Goal: Task Accomplishment & Management: Use online tool/utility

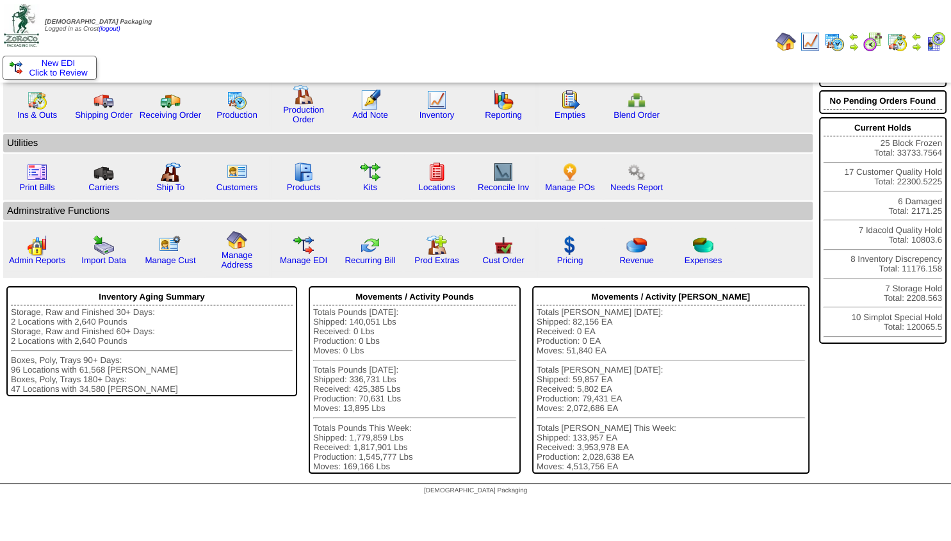
click at [915, 46] on img at bounding box center [917, 47] width 10 height 10
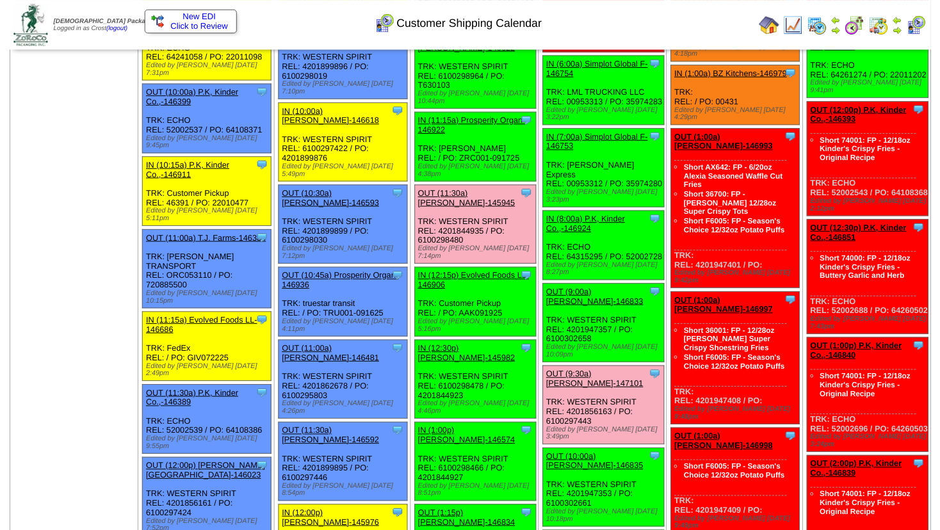
scroll to position [346, 0]
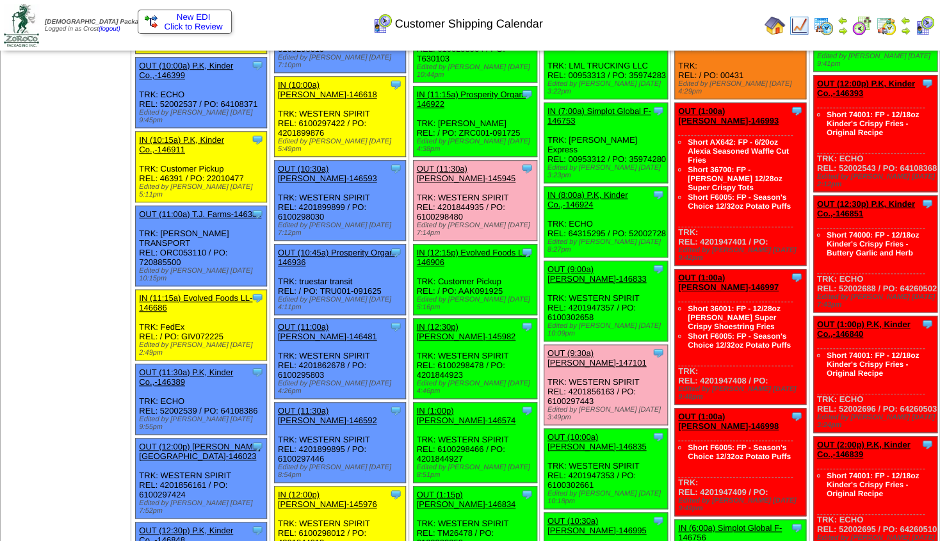
click at [463, 164] on div "OUT (11:30a) Lamb-Weston-145945" at bounding box center [474, 173] width 115 height 19
click at [466, 164] on link "OUT (11:30a) Lamb-Weston-145945" at bounding box center [466, 173] width 99 height 19
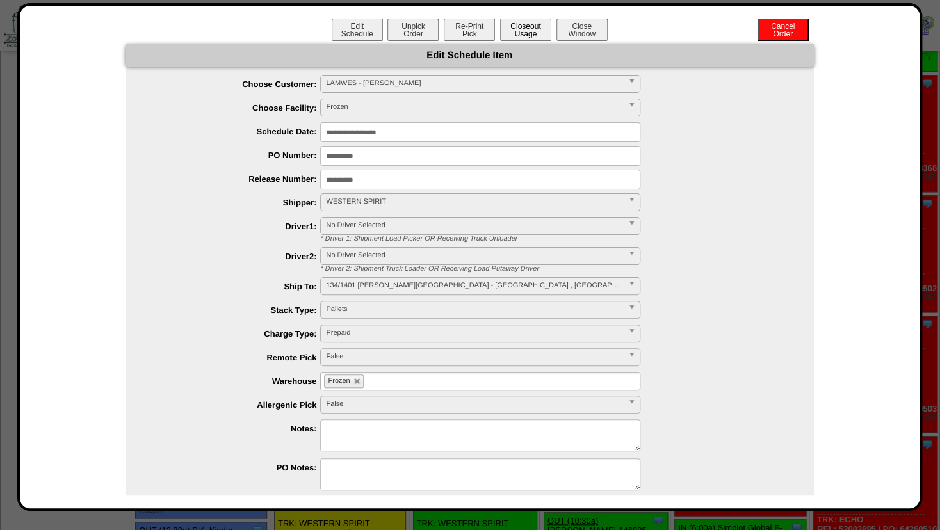
click at [512, 35] on button "Closeout Usage" at bounding box center [525, 30] width 51 height 22
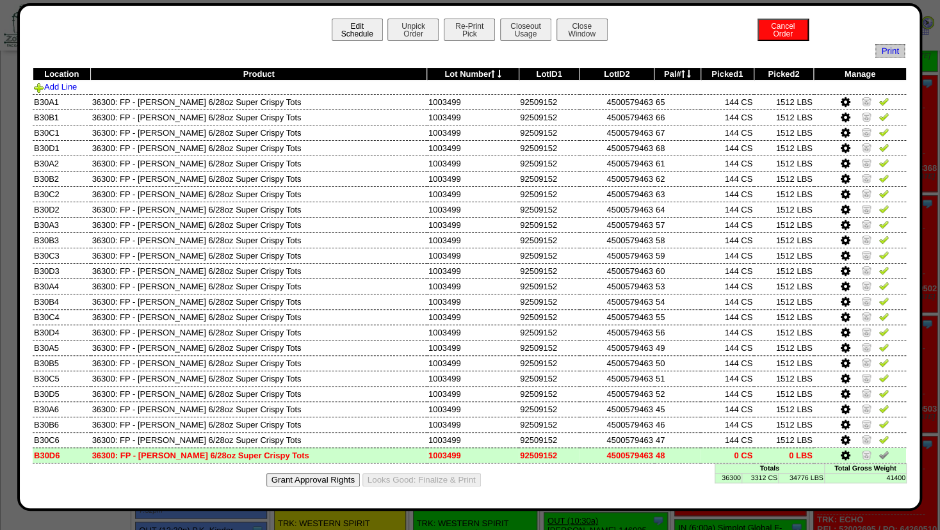
click at [350, 29] on button "Edit Schedule" at bounding box center [357, 30] width 51 height 22
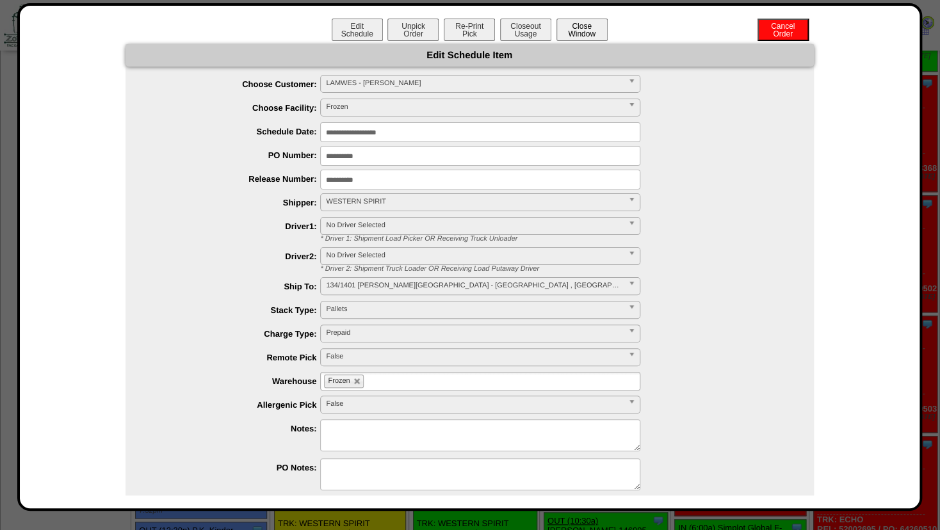
click at [571, 35] on button "Close Window" at bounding box center [582, 30] width 51 height 22
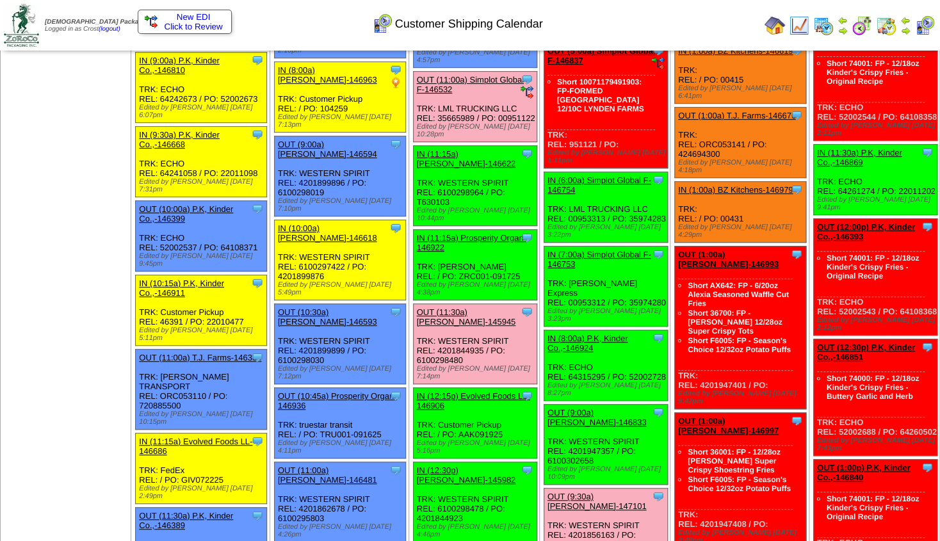
scroll to position [115, 0]
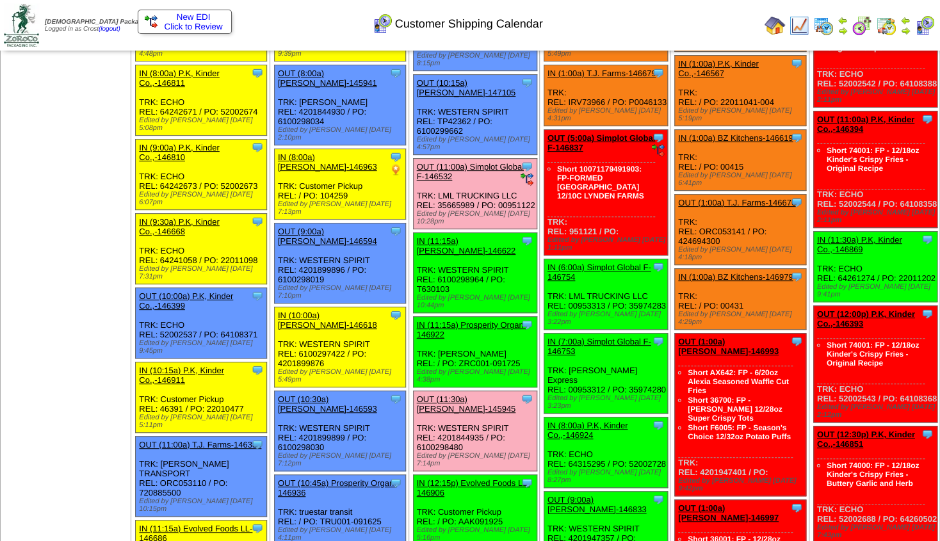
click at [904, 31] on img at bounding box center [906, 31] width 10 height 10
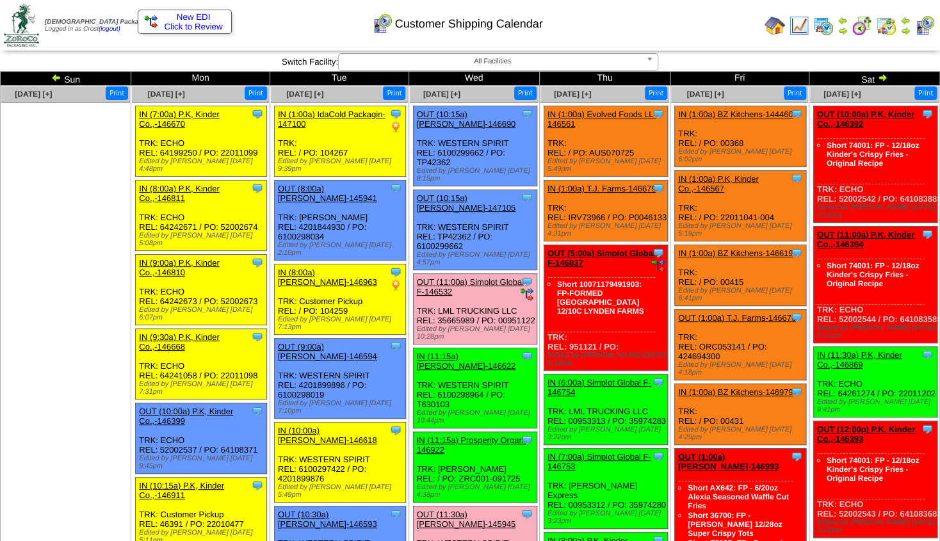
click at [603, 249] on link "OUT (5:00a) Simplot Global F-146837" at bounding box center [602, 258] width 108 height 19
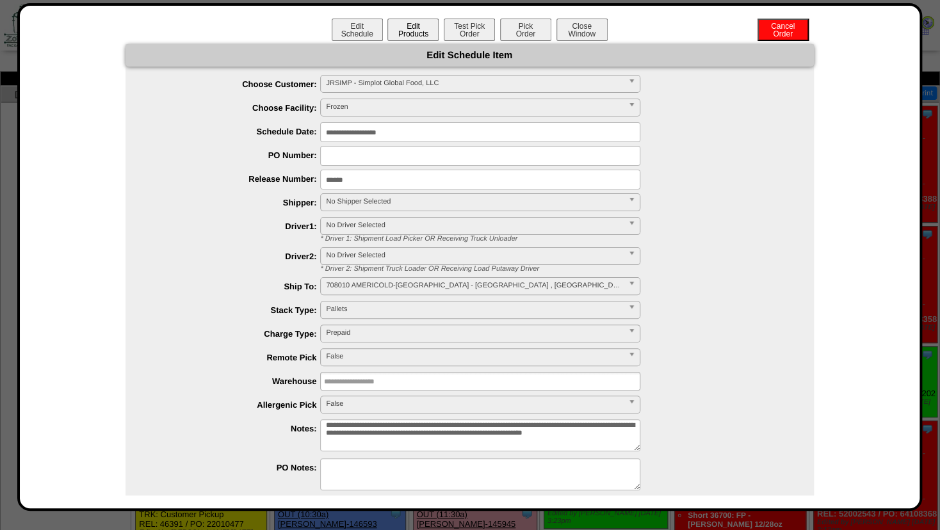
click at [402, 31] on button "Edit Products" at bounding box center [413, 30] width 51 height 22
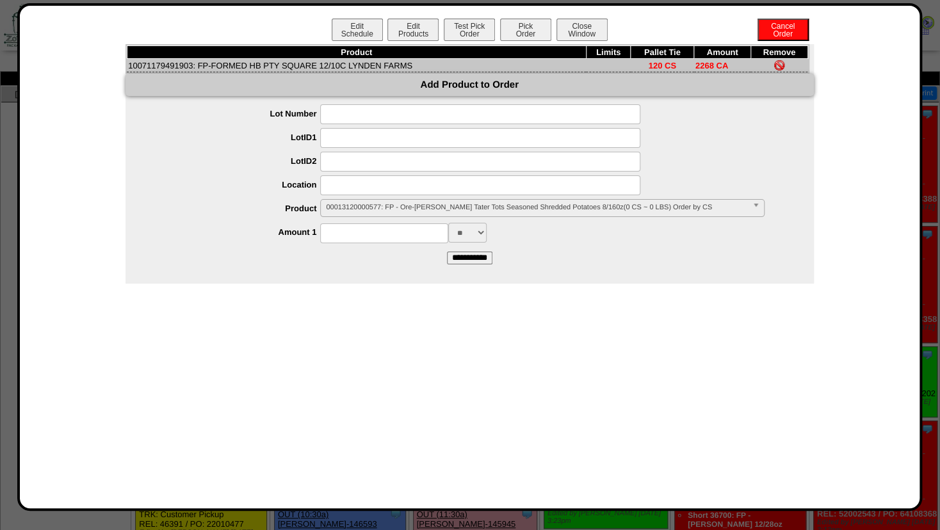
click at [353, 210] on span "00013120000577: FP - Ore-Ida Crispy Tater Tots Seasoned Shredded Potatoes 8/160…" at bounding box center [536, 207] width 421 height 15
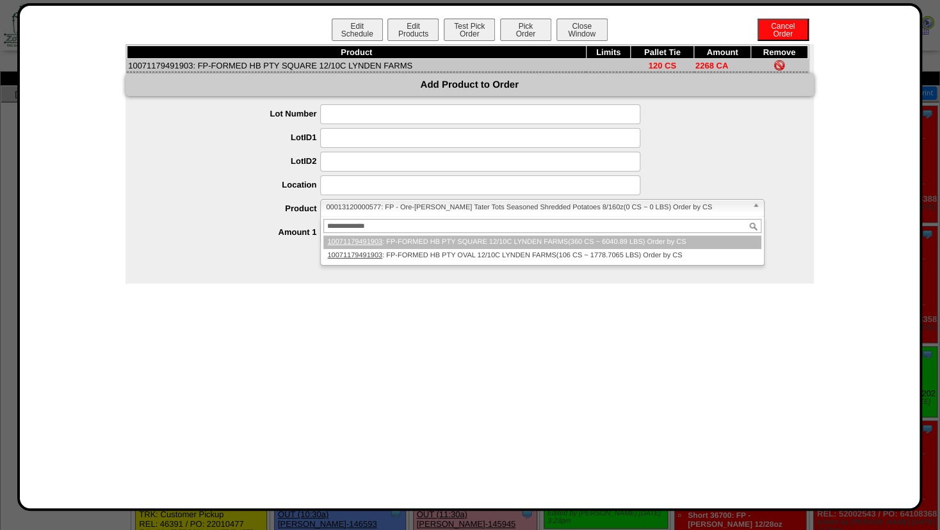
type input "**********"
click at [388, 244] on li "10071179491903 : FP-FORMED HB PTY SQUARE 12/10C LYNDEN FARMS(360 CS ~ 6040.89 L…" at bounding box center [543, 242] width 438 height 13
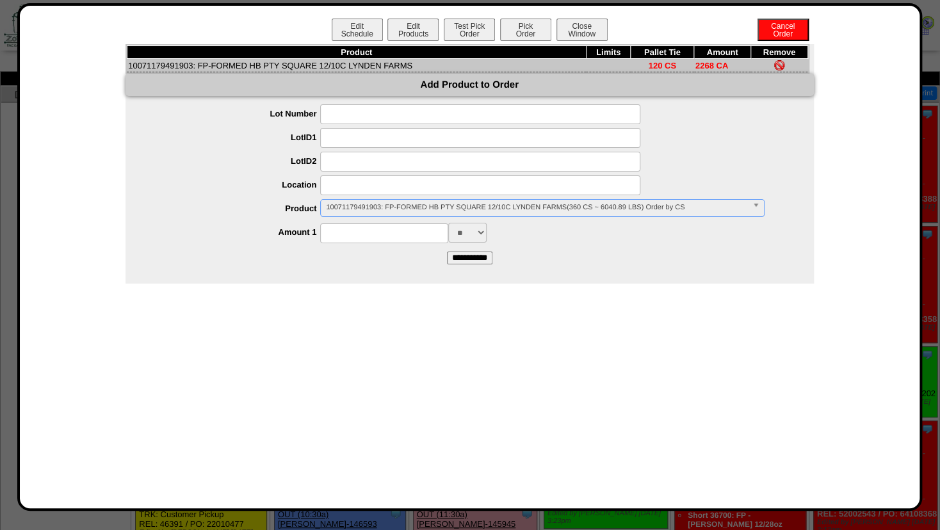
click at [355, 234] on input at bounding box center [384, 234] width 128 height 20
type input "****"
click at [523, 236] on div "**** ** ***" at bounding box center [482, 233] width 663 height 20
click at [475, 257] on input "**********" at bounding box center [469, 258] width 45 height 13
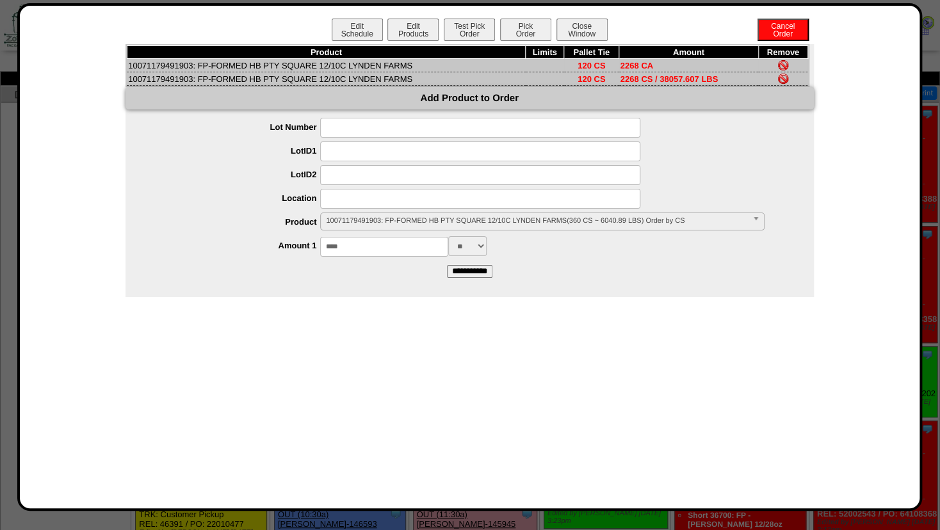
click at [784, 65] on img at bounding box center [783, 65] width 10 height 10
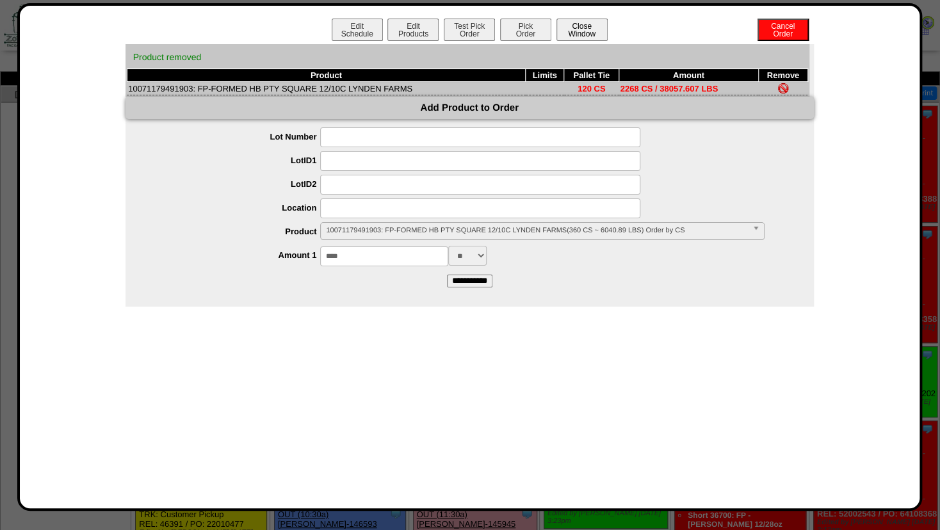
click at [587, 31] on button "Close Window" at bounding box center [582, 30] width 51 height 22
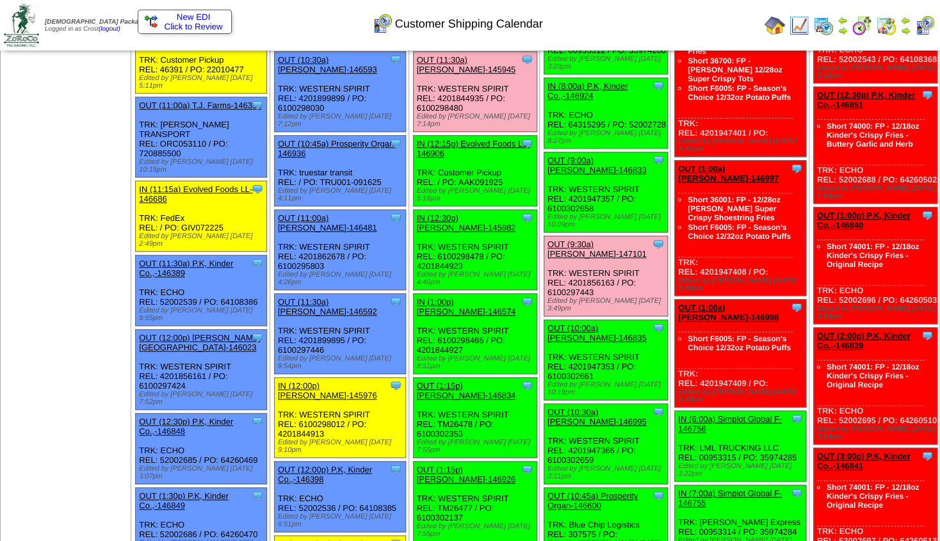
scroll to position [455, 0]
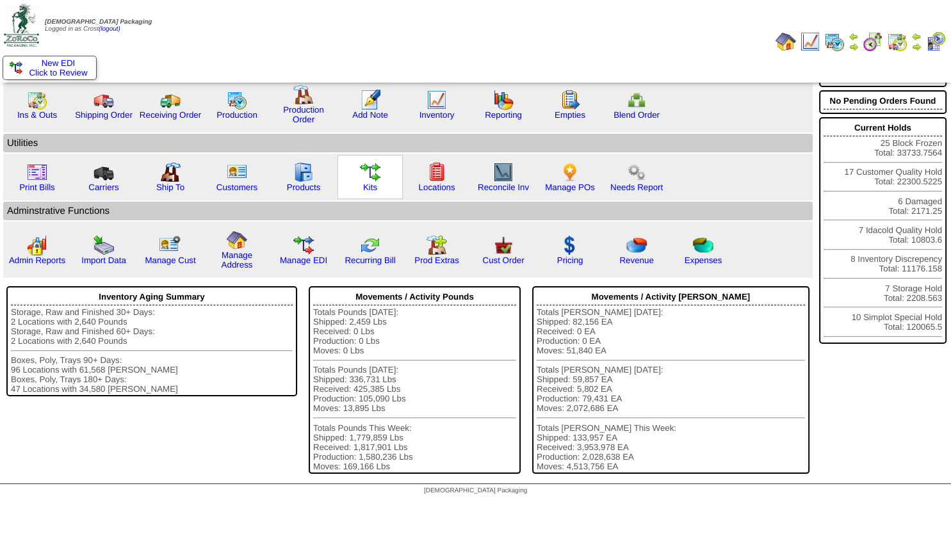
click at [368, 177] on img at bounding box center [370, 172] width 21 height 21
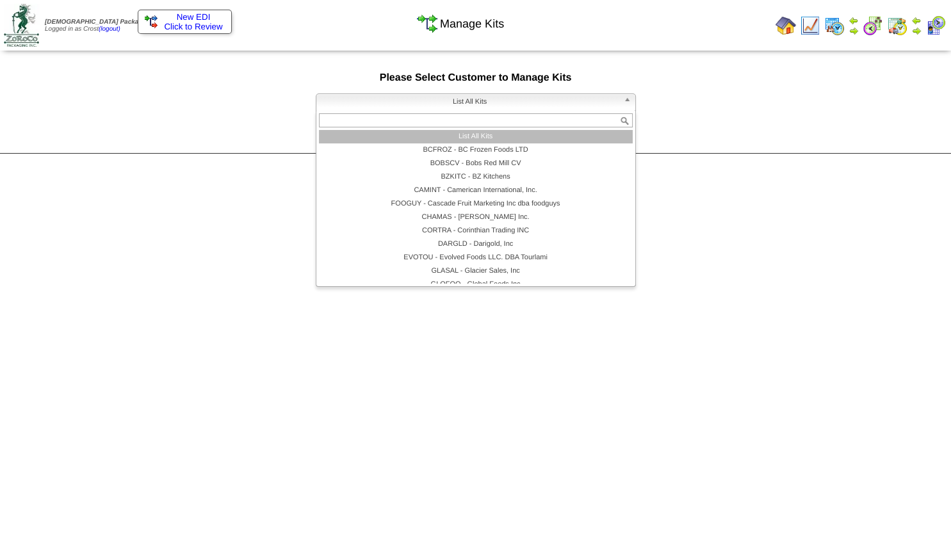
click at [387, 99] on span "List All Kits" at bounding box center [470, 101] width 297 height 15
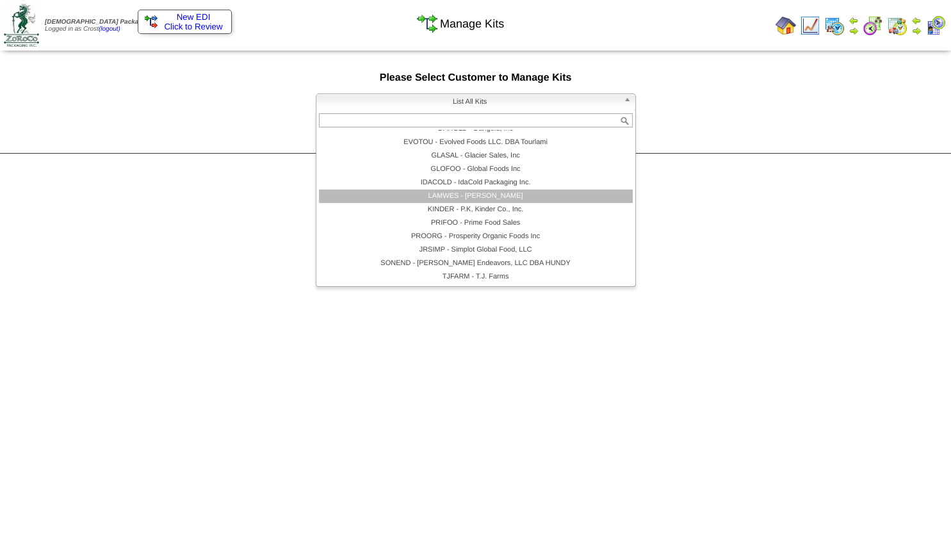
scroll to position [38, 0]
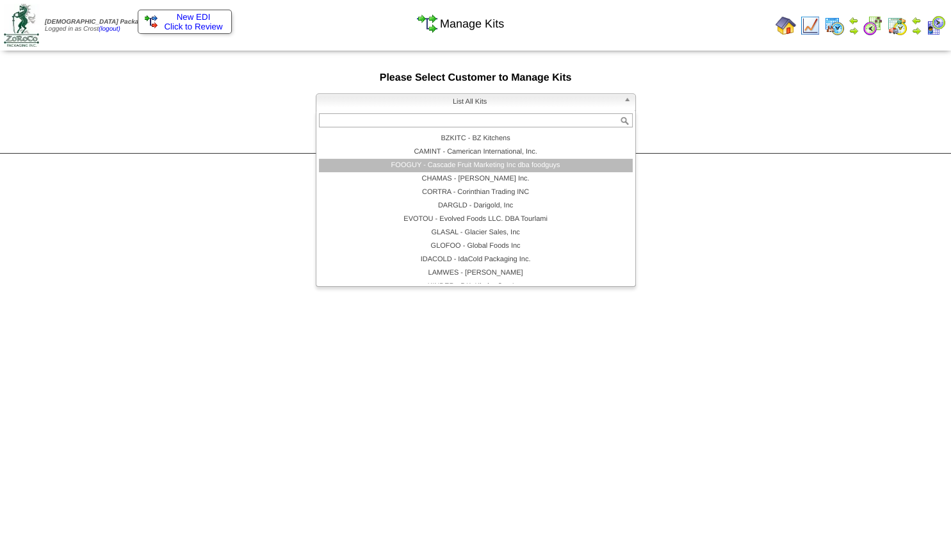
click at [467, 169] on li "FOOGUY - Cascade Fruit Marketing Inc dba foodguys" at bounding box center [476, 165] width 314 height 13
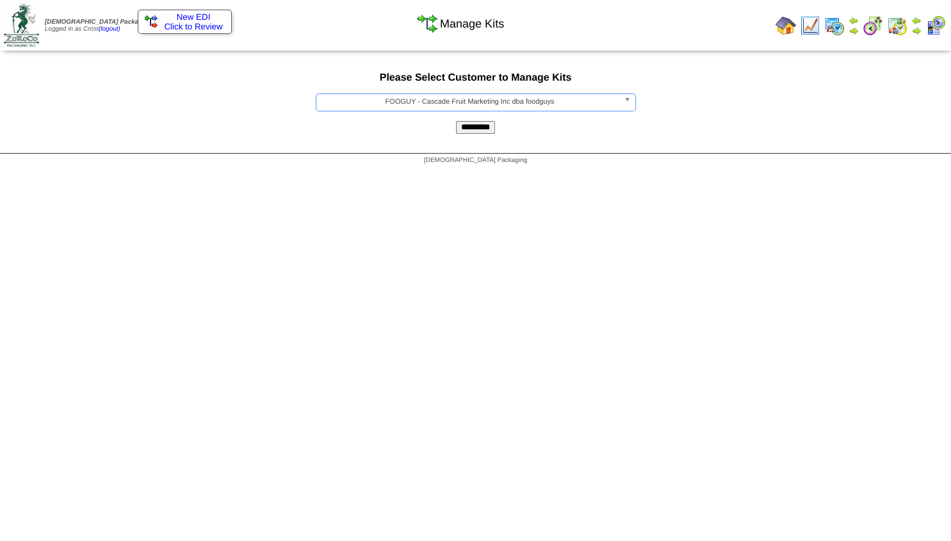
click at [474, 129] on input "*********" at bounding box center [475, 127] width 39 height 13
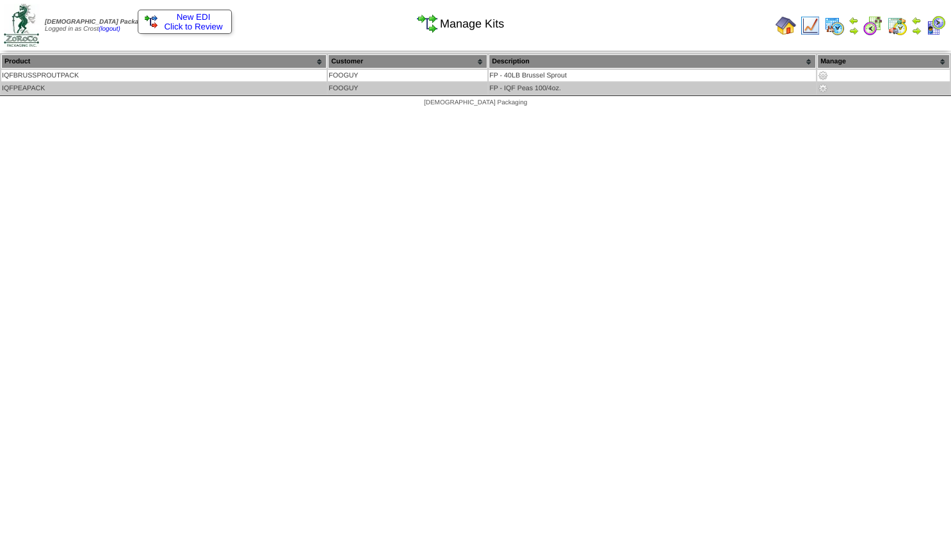
click at [821, 87] on img at bounding box center [823, 88] width 10 height 10
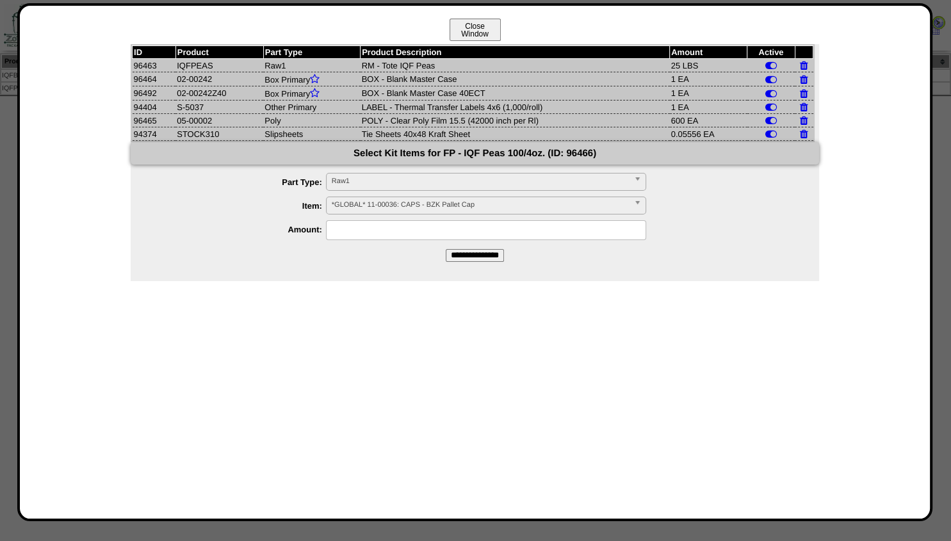
click at [463, 26] on button "Close Window" at bounding box center [475, 30] width 51 height 22
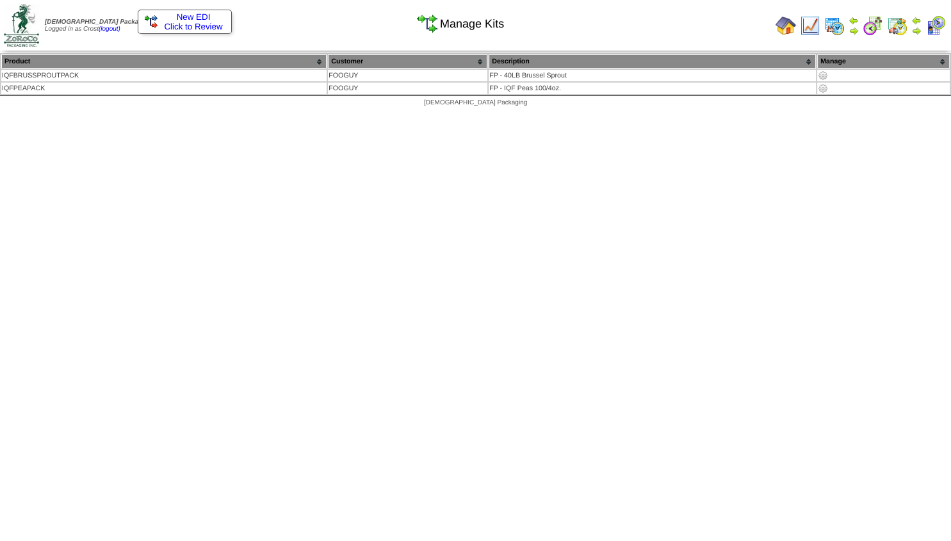
click at [916, 29] on img at bounding box center [917, 31] width 10 height 10
